Goal: Transaction & Acquisition: Purchase product/service

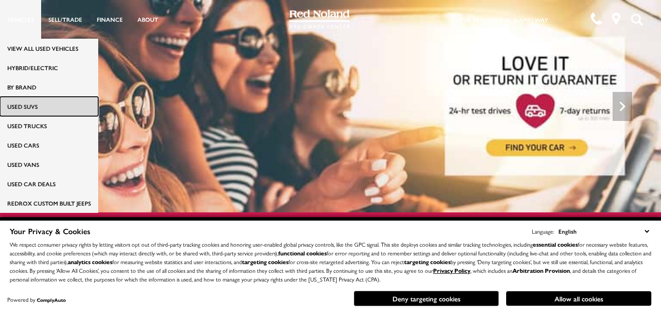
click at [33, 105] on link "Used SUVs" at bounding box center [49, 106] width 98 height 19
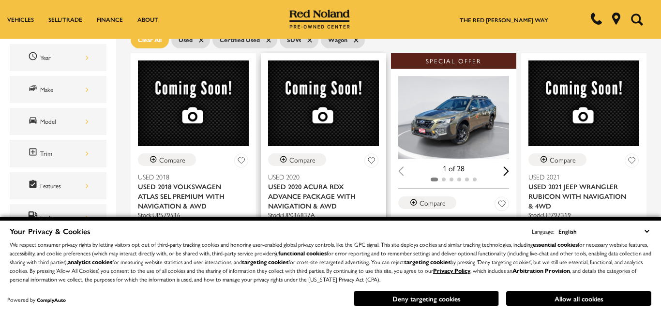
scroll to position [131, 0]
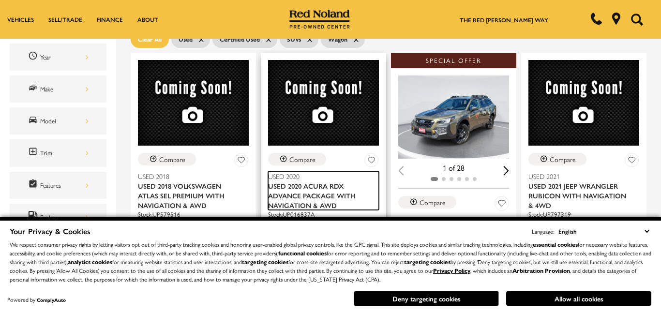
click at [355, 181] on span "Used 2020 Acura RDX Advance Package With Navigation & AWD" at bounding box center [320, 195] width 104 height 29
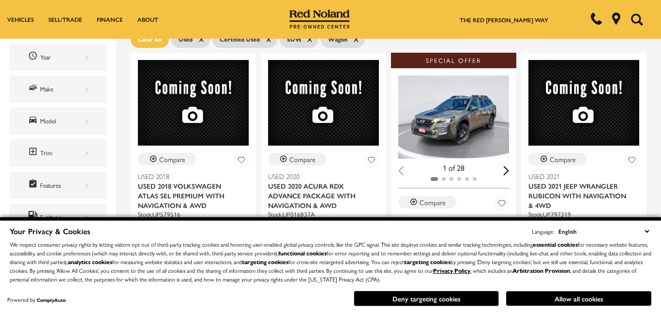
click at [647, 233] on select "English Spanish / Español English / United Kingdom Korean / 한국어 Vietnamese / Ti…" at bounding box center [603, 231] width 95 height 11
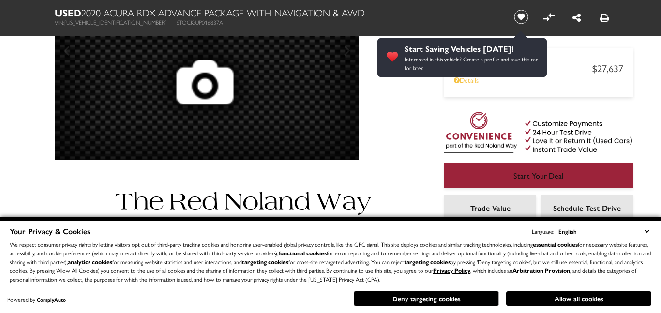
scroll to position [127, 0]
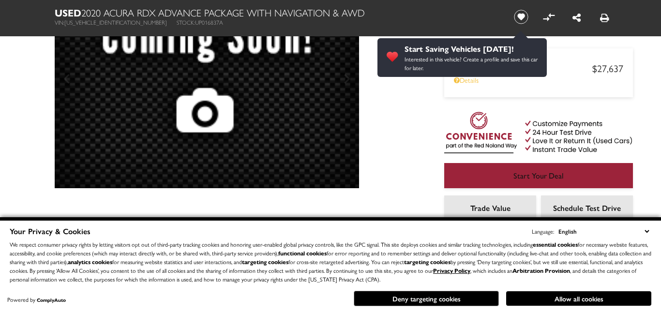
click at [648, 232] on select "English Spanish / Español English / [GEOGRAPHIC_DATA] Korean / 한국어 Vietnamese /…" at bounding box center [603, 231] width 95 height 11
click at [649, 233] on select "English Spanish / Español English / [GEOGRAPHIC_DATA] Korean / 한국어 Vietnamese /…" at bounding box center [603, 231] width 95 height 11
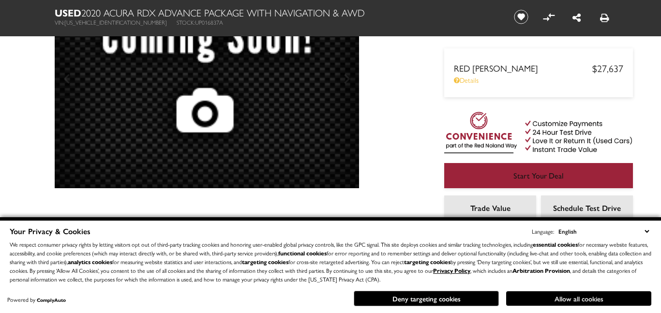
click at [562, 300] on button "Allow all cookies" at bounding box center [578, 298] width 145 height 15
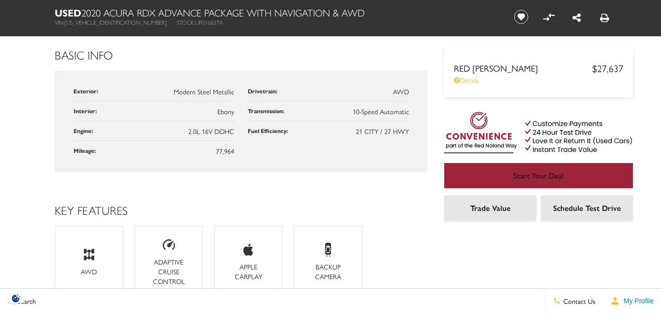
scroll to position [579, 0]
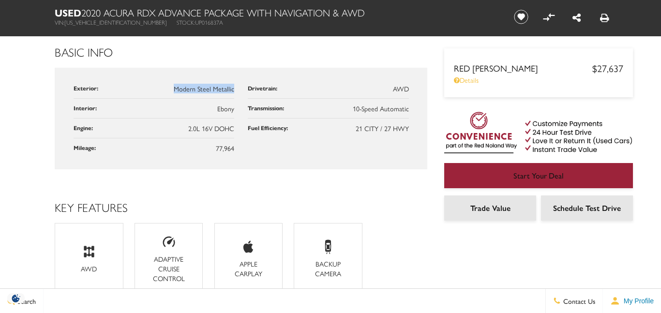
drag, startPoint x: 234, startPoint y: 85, endPoint x: 176, endPoint y: 87, distance: 57.6
click at [176, 87] on span "Modern Steel Metallic" at bounding box center [204, 89] width 61 height 10
copy span "Modern Steel Metallic"
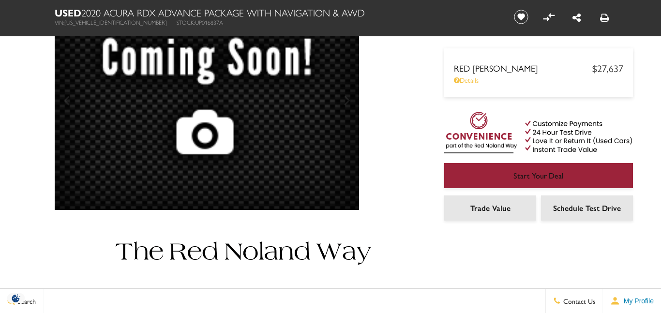
scroll to position [0, 0]
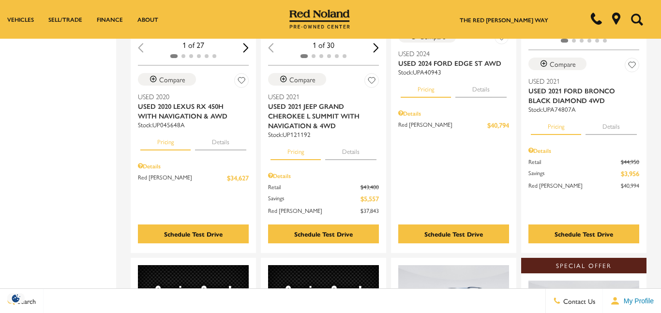
scroll to position [354, 0]
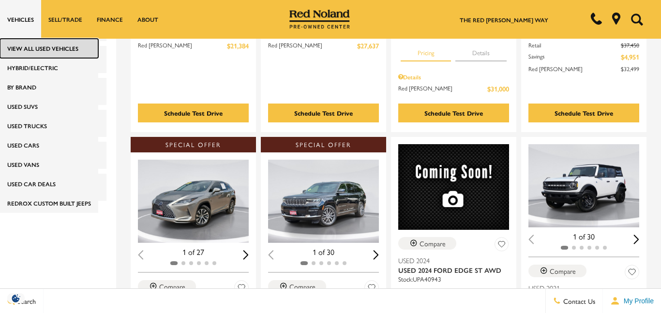
click at [33, 52] on link "View All Used Vehicles" at bounding box center [49, 48] width 98 height 19
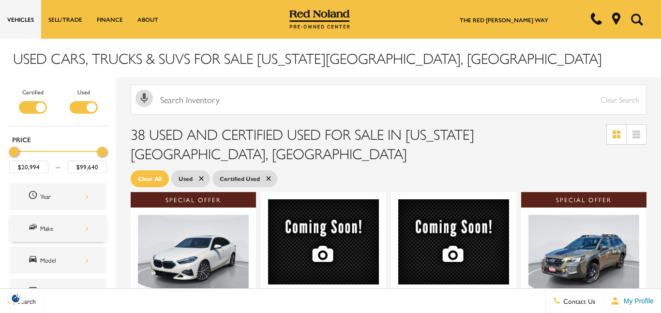
click at [50, 229] on div "Make" at bounding box center [64, 228] width 48 height 11
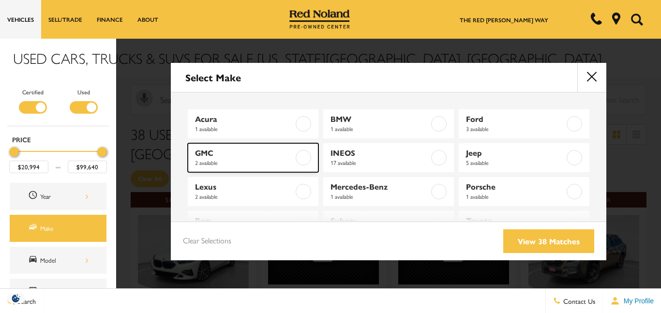
click at [276, 159] on span "2 available" at bounding box center [244, 163] width 99 height 10
type input "$43,899"
type input "$57,399"
checkbox input "true"
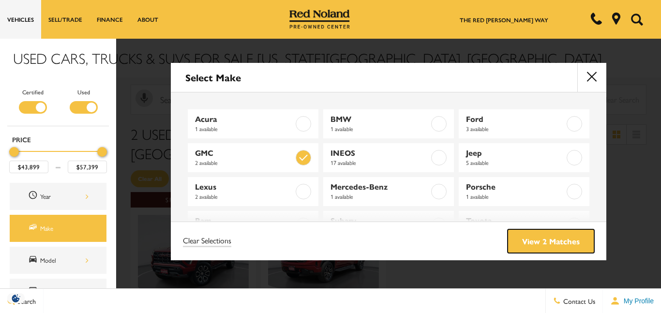
click at [565, 244] on link "View 2 Matches" at bounding box center [551, 241] width 87 height 24
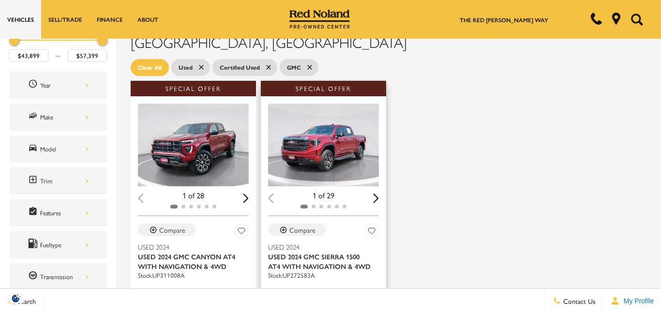
scroll to position [112, 0]
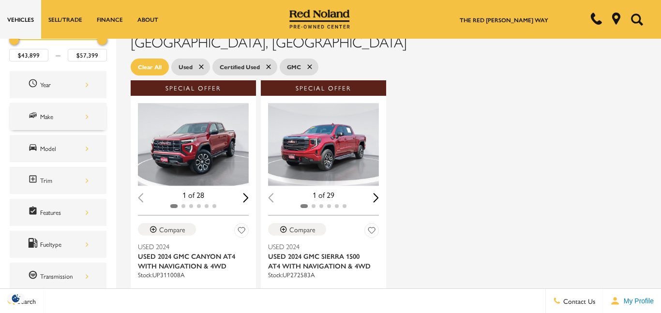
click at [53, 118] on div "Make" at bounding box center [64, 116] width 48 height 11
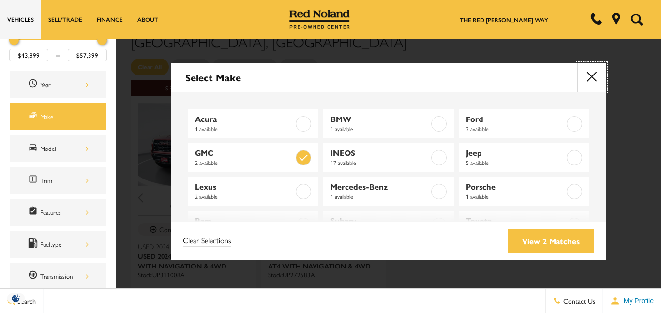
click at [589, 77] on button "close" at bounding box center [591, 77] width 29 height 29
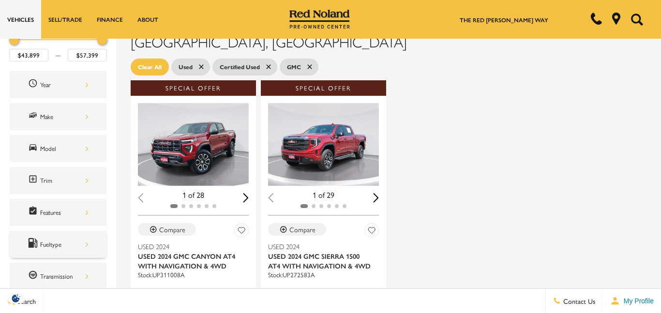
click at [46, 249] on div "Fueltype" at bounding box center [64, 244] width 48 height 11
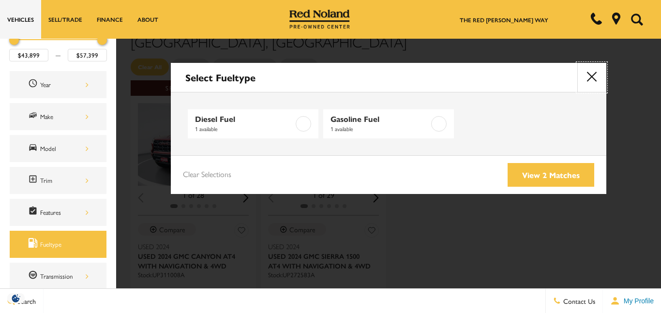
click at [593, 77] on button "close" at bounding box center [591, 77] width 29 height 29
